Goal: Register for event/course

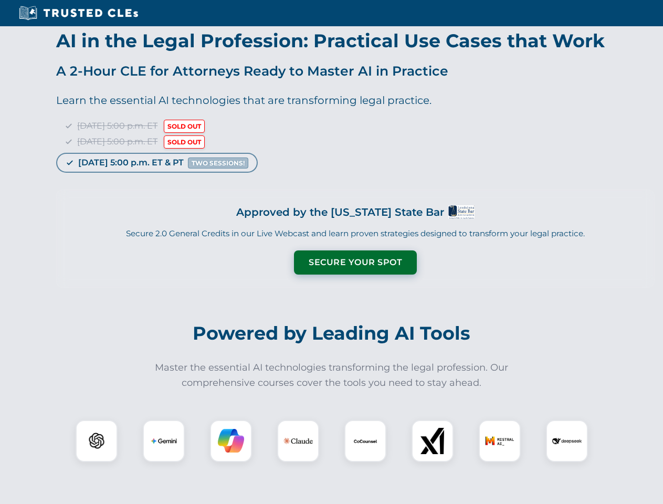
click at [355, 262] on button "Secure Your Spot" at bounding box center [355, 262] width 123 height 24
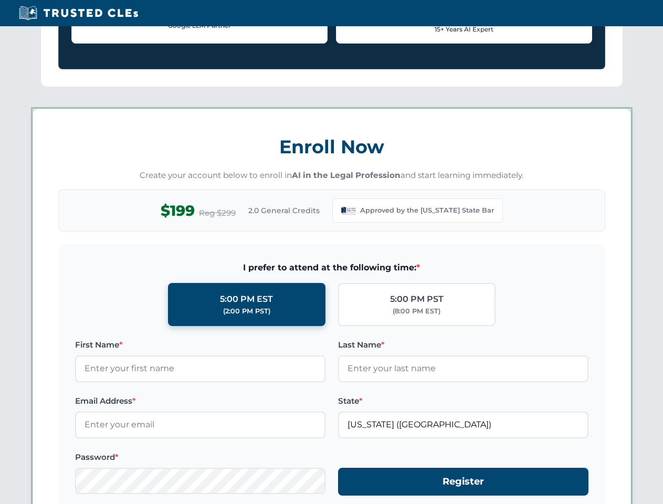
click at [231, 441] on form "I prefer to attend at the following time: * 5:00 PM EST (2:00 PM PST) 5:00 PM P…" at bounding box center [331, 384] width 547 height 280
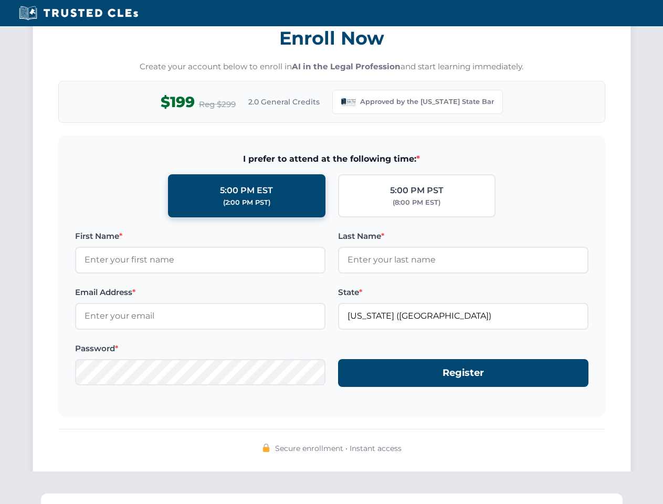
click at [433, 441] on div "Secure enrollment • Instant access" at bounding box center [331, 442] width 547 height 27
click at [500, 441] on div "Secure enrollment • Instant access" at bounding box center [331, 442] width 547 height 27
click at [567, 441] on div "Secure enrollment • Instant access" at bounding box center [331, 442] width 547 height 27
